Goal: Use online tool/utility: Utilize a website feature to perform a specific function

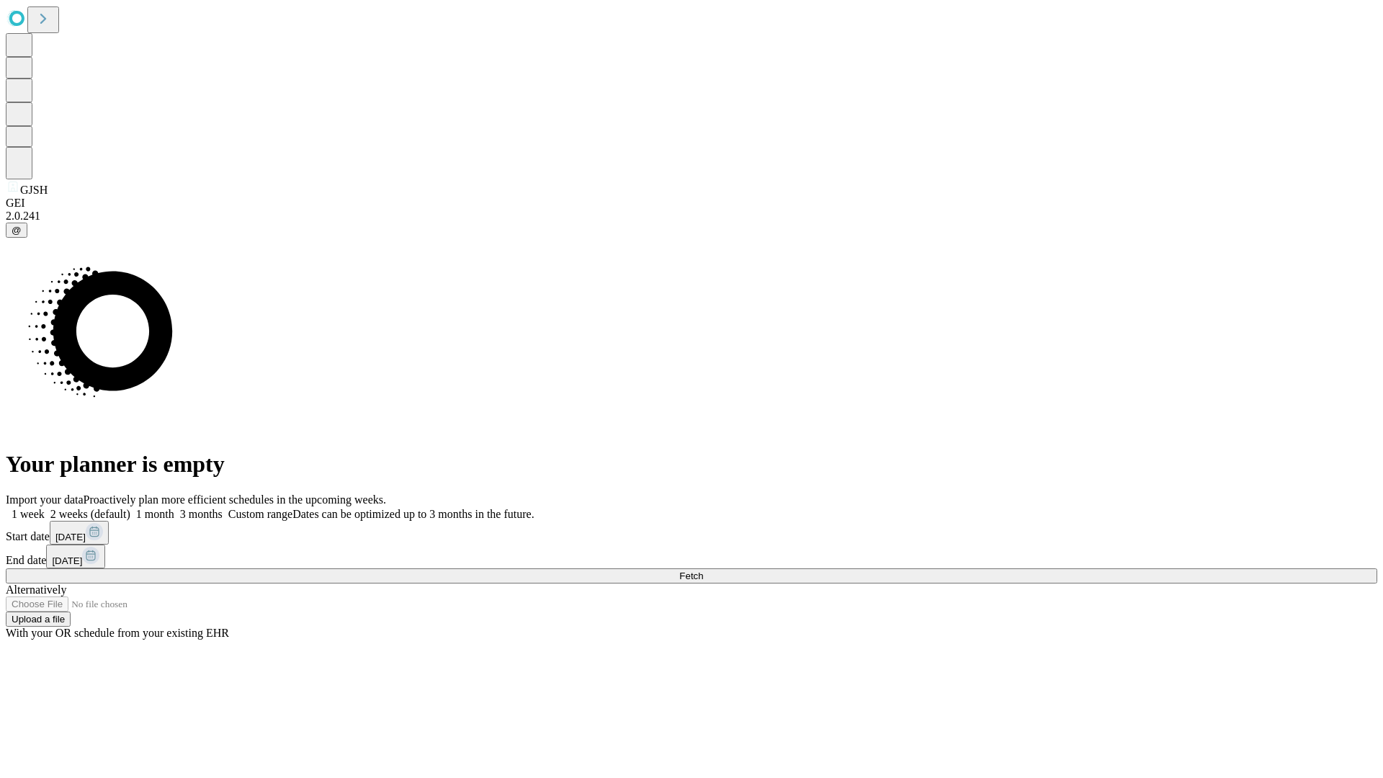
click at [703, 570] on span "Fetch" at bounding box center [691, 575] width 24 height 11
